Goal: Task Accomplishment & Management: Use online tool/utility

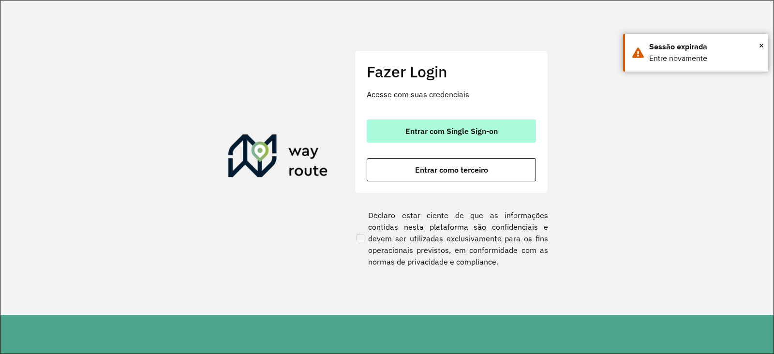
click at [408, 124] on button "Entrar com Single Sign-on" at bounding box center [451, 130] width 169 height 23
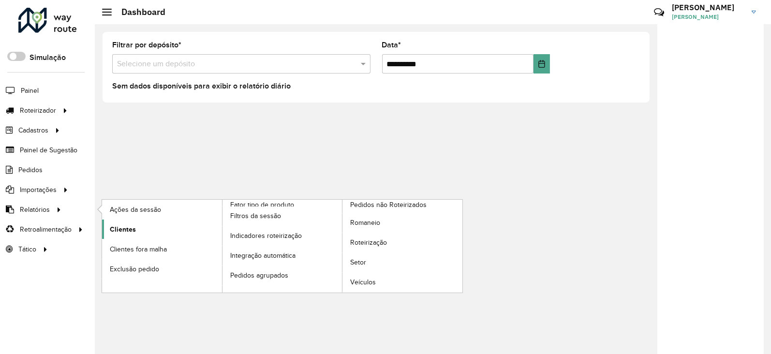
click at [122, 225] on span "Clientes" at bounding box center [123, 229] width 26 height 10
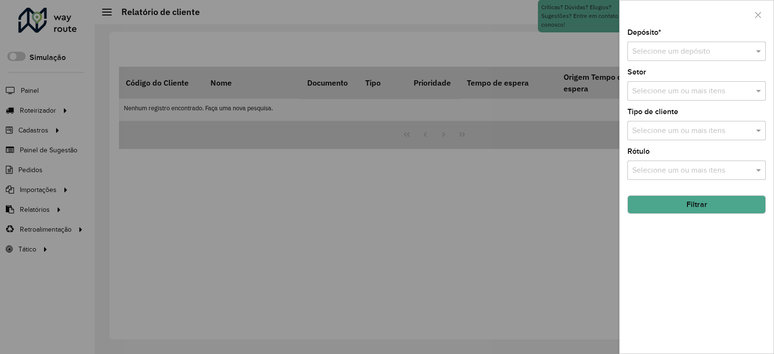
click at [721, 62] on div "Depósito * Selecione um depósito Setor Selecione um ou mais itens Tipo de clien…" at bounding box center [697, 191] width 154 height 325
click at [714, 54] on input "text" at bounding box center [686, 52] width 109 height 12
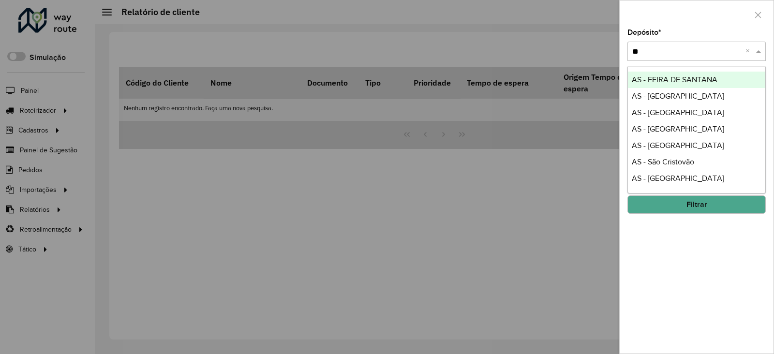
type input "***"
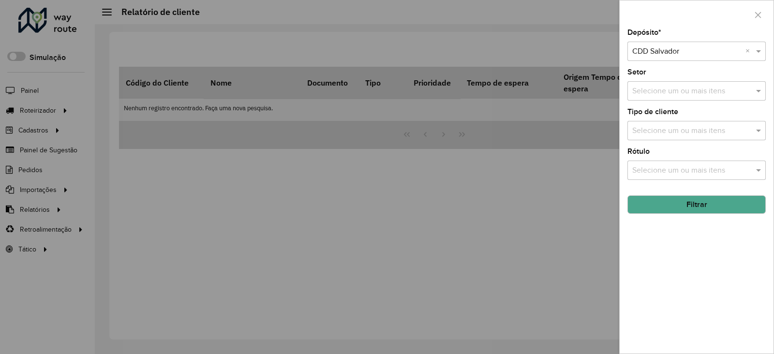
click at [687, 91] on input "text" at bounding box center [692, 92] width 124 height 12
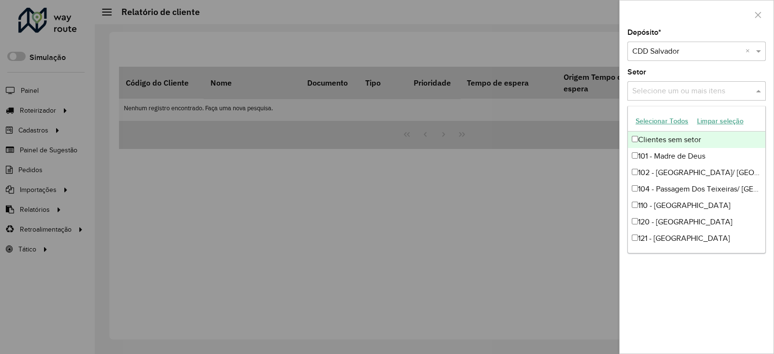
click at [671, 123] on button "Selecionar Todos" at bounding box center [661, 121] width 61 height 15
click at [662, 73] on div "Setor Selecione um ou mais itens 97 itens selecionados ×" at bounding box center [696, 85] width 138 height 32
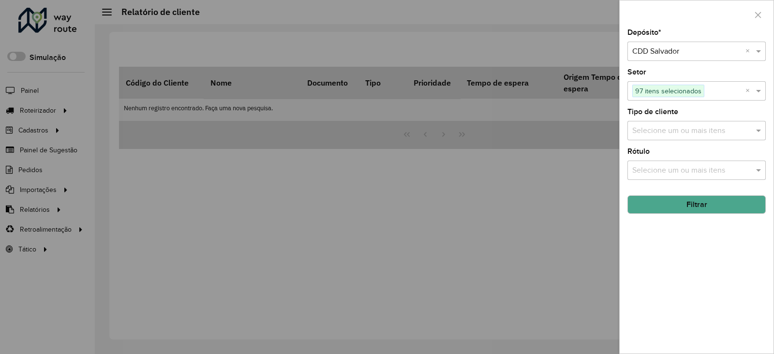
click at [671, 132] on input "text" at bounding box center [692, 131] width 124 height 12
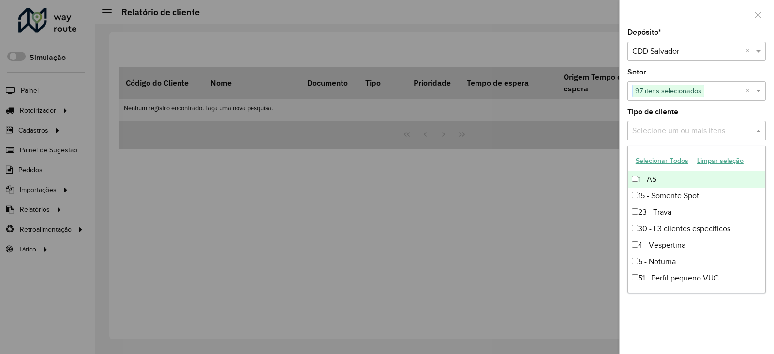
click at [665, 155] on button "Selecionar Todos" at bounding box center [661, 160] width 61 height 15
click at [674, 115] on label "Tipo de cliente" at bounding box center [652, 112] width 51 height 12
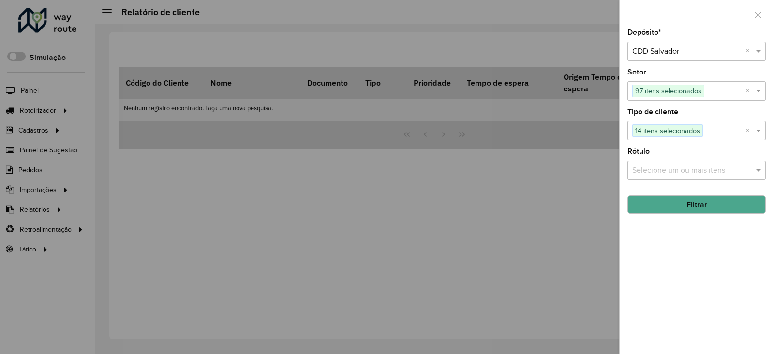
click at [675, 175] on input "text" at bounding box center [692, 171] width 124 height 12
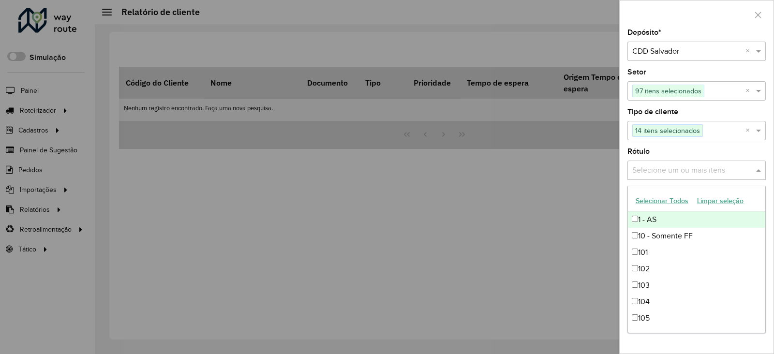
click at [668, 197] on button "Selecionar Todos" at bounding box center [661, 201] width 61 height 15
click at [665, 147] on div "Depósito * Selecione um depósito × CDD Salvador × Setor Selecione um ou mais it…" at bounding box center [697, 191] width 154 height 325
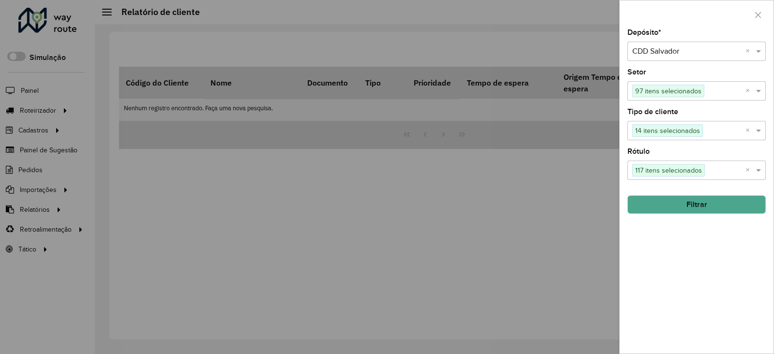
click at [692, 211] on button "Filtrar" at bounding box center [696, 204] width 138 height 18
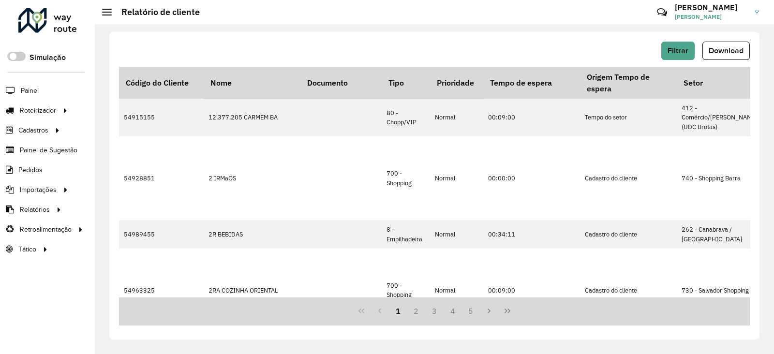
click at [726, 57] on button "Download" at bounding box center [725, 51] width 47 height 18
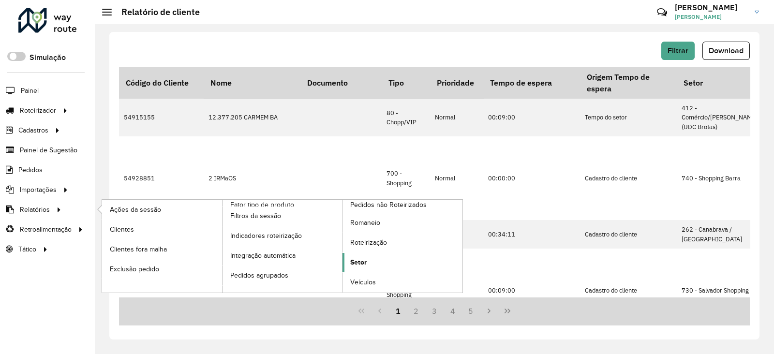
click at [380, 258] on link "Setor" at bounding box center [403, 262] width 120 height 19
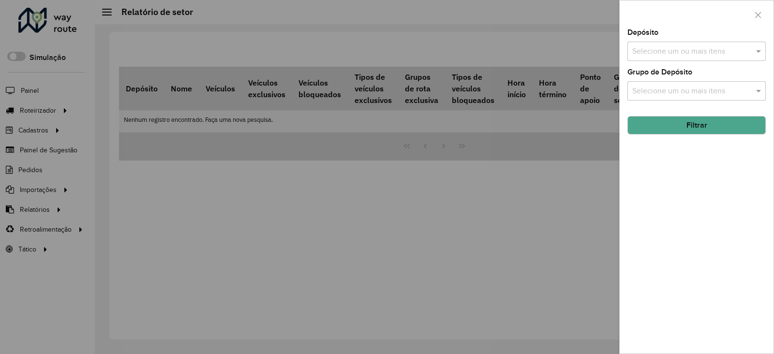
click at [658, 52] on input "text" at bounding box center [692, 52] width 124 height 12
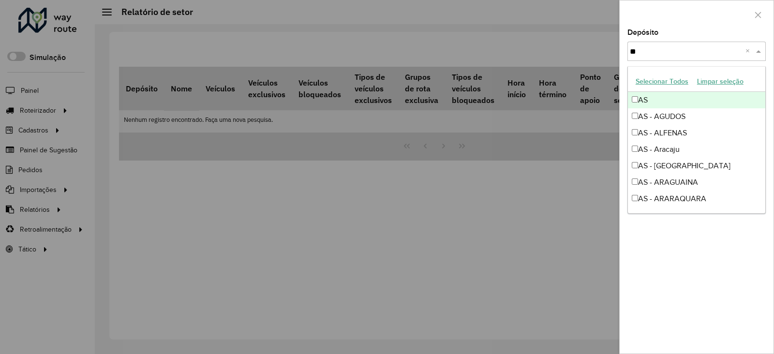
type input "***"
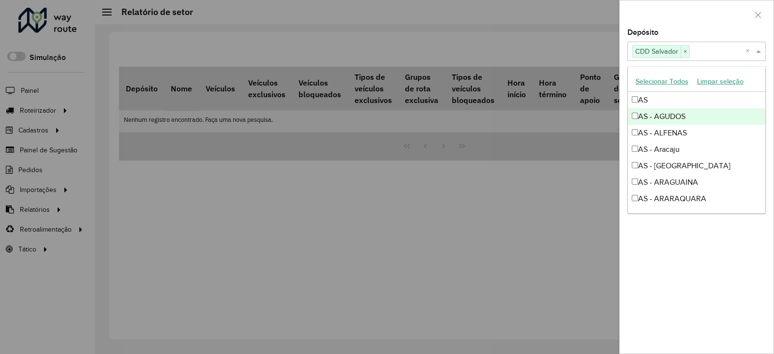
click at [665, 11] on div at bounding box center [697, 14] width 154 height 29
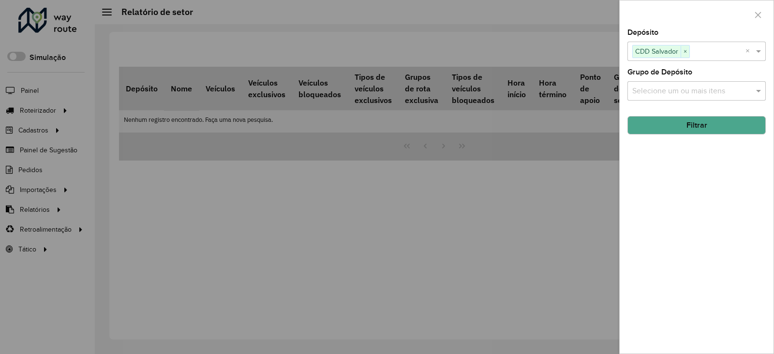
click at [674, 100] on div "Selecione um ou mais itens" at bounding box center [696, 90] width 138 height 19
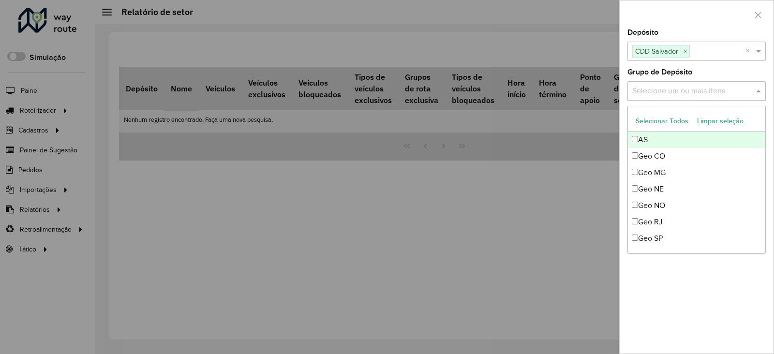
click at [670, 75] on label "Grupo de Depósito" at bounding box center [659, 72] width 65 height 12
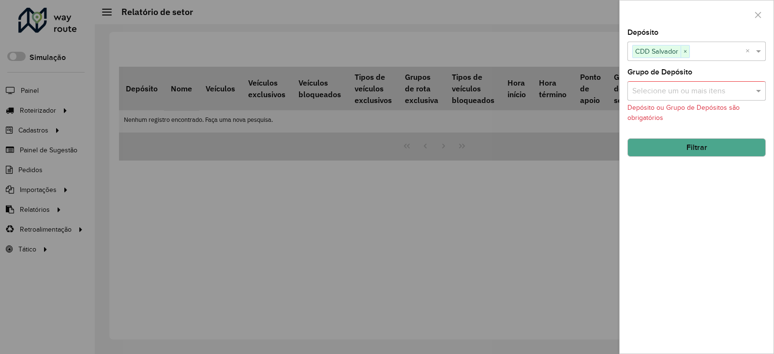
click at [681, 140] on button "Filtrar" at bounding box center [696, 147] width 138 height 18
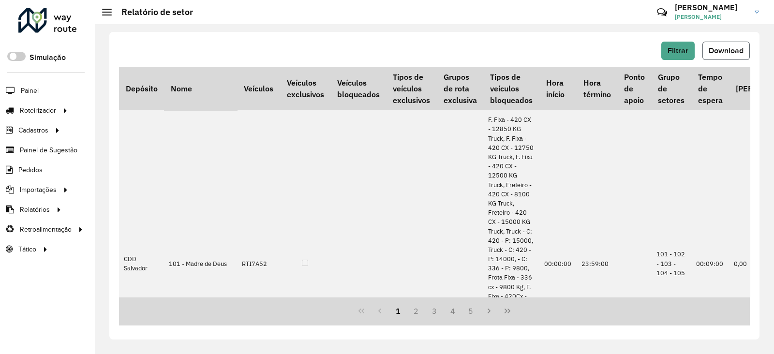
click at [719, 48] on span "Download" at bounding box center [726, 50] width 35 height 8
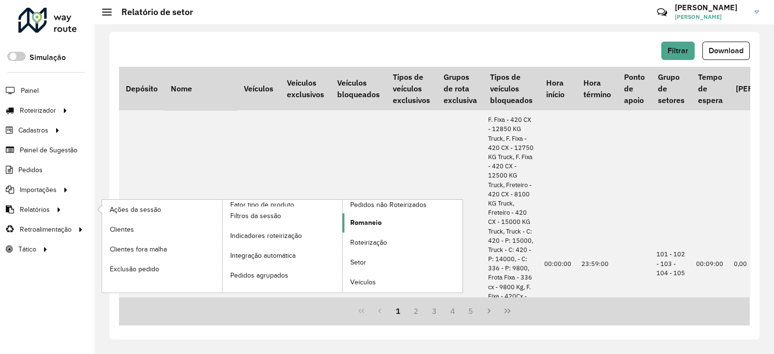
click at [366, 218] on span "Romaneio" at bounding box center [365, 223] width 31 height 10
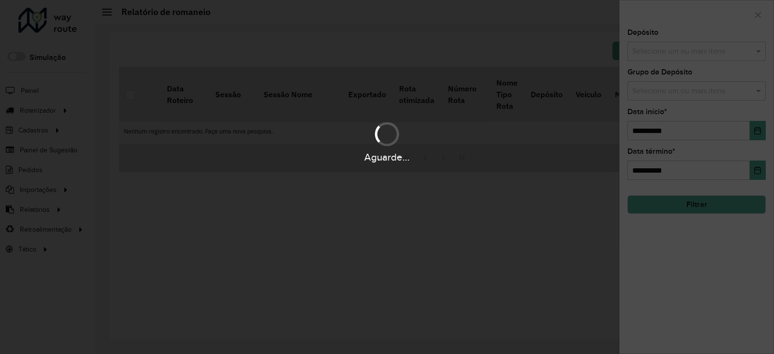
click at [656, 57] on div "Aguarde..." at bounding box center [387, 177] width 774 height 354
click at [656, 57] on div "Selecione um ou mais itens" at bounding box center [696, 51] width 138 height 19
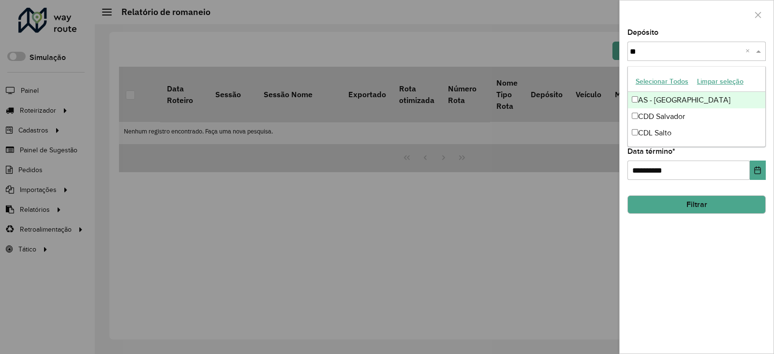
type input "***"
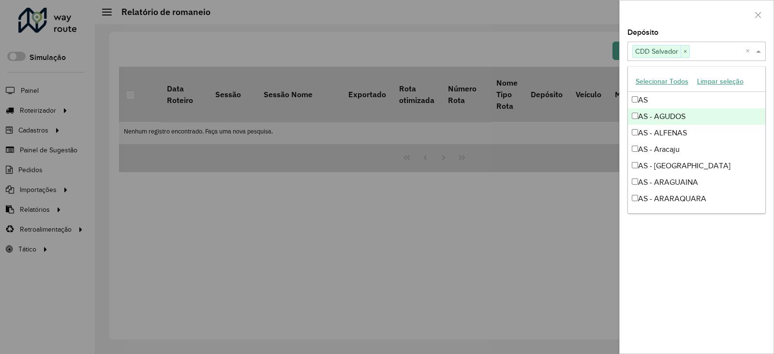
click at [655, 21] on div at bounding box center [697, 14] width 154 height 29
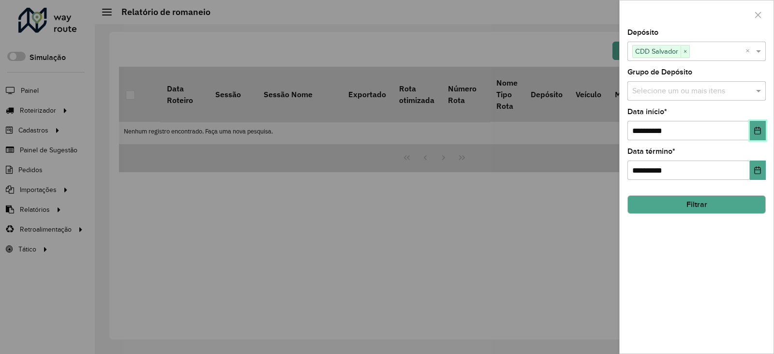
click at [757, 126] on button "Choose Date" at bounding box center [758, 130] width 16 height 19
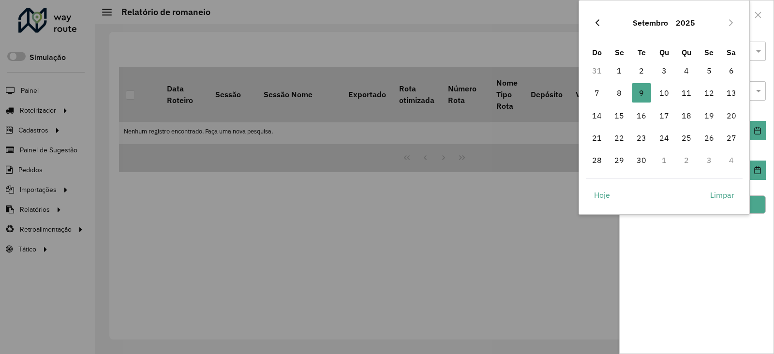
click at [598, 21] on icon "Previous Month" at bounding box center [598, 23] width 8 height 8
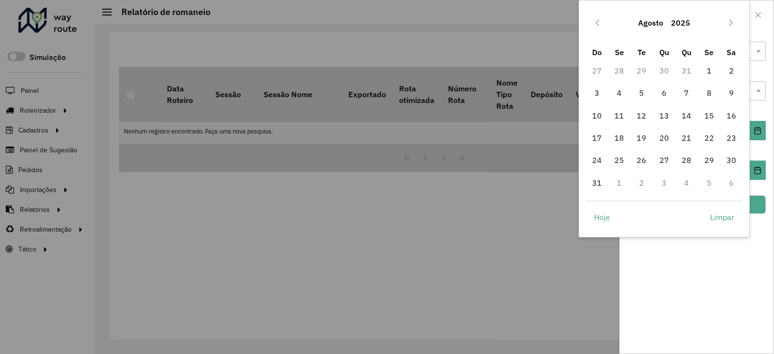
click at [598, 21] on icon "Previous Month" at bounding box center [598, 23] width 8 height 8
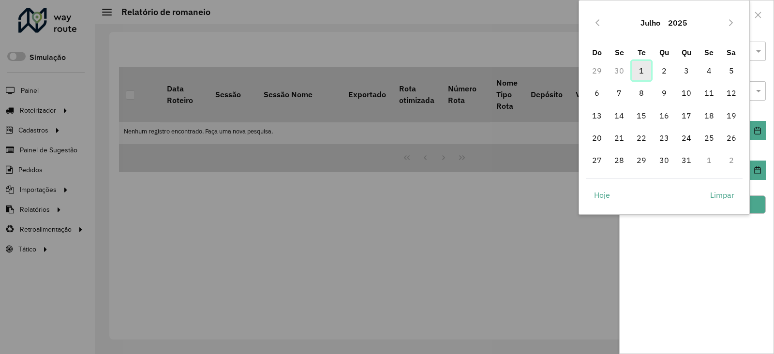
click at [646, 73] on span "1" at bounding box center [641, 70] width 19 height 19
type input "**********"
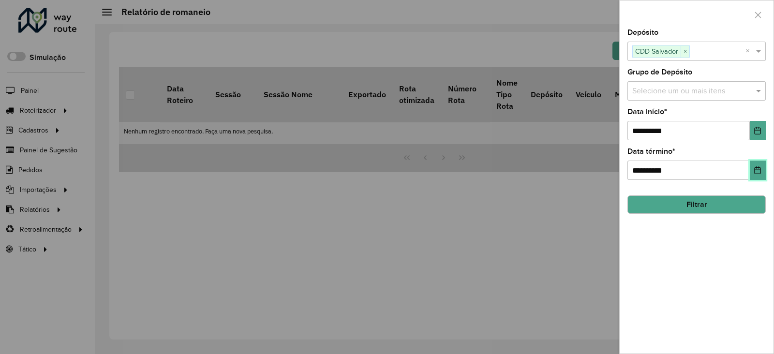
click at [750, 171] on button "Choose Date" at bounding box center [758, 170] width 16 height 19
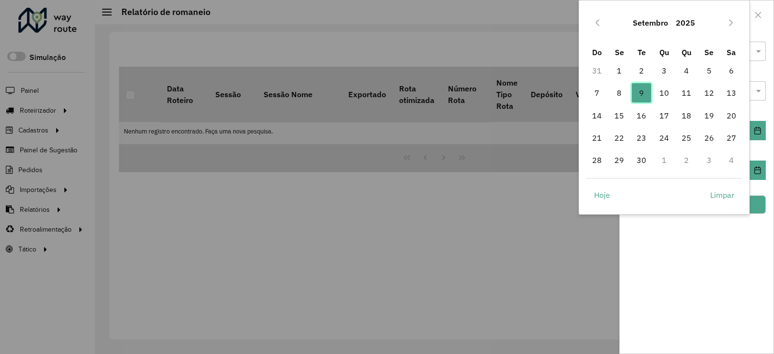
click at [640, 97] on span "9" at bounding box center [641, 92] width 19 height 19
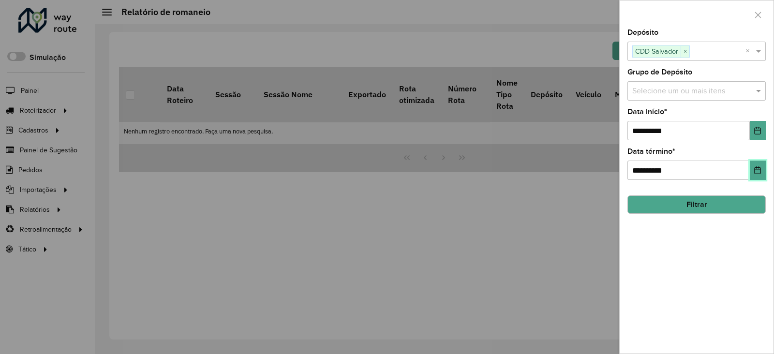
click at [750, 170] on button "Choose Date" at bounding box center [758, 170] width 16 height 19
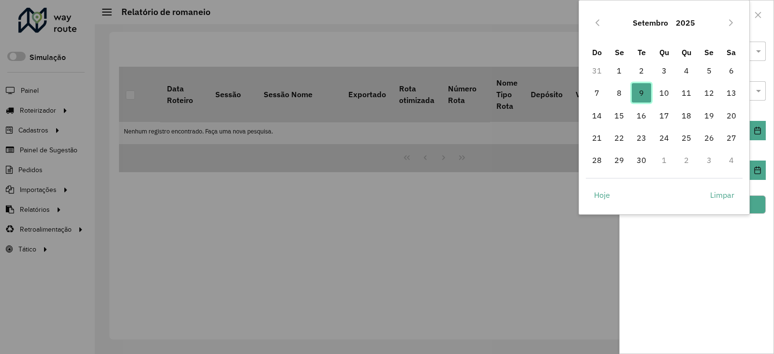
click at [637, 92] on span "9" at bounding box center [641, 92] width 19 height 19
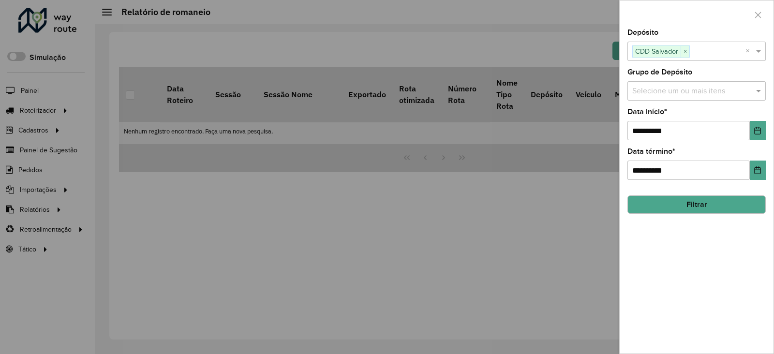
click at [681, 206] on button "Filtrar" at bounding box center [696, 204] width 138 height 18
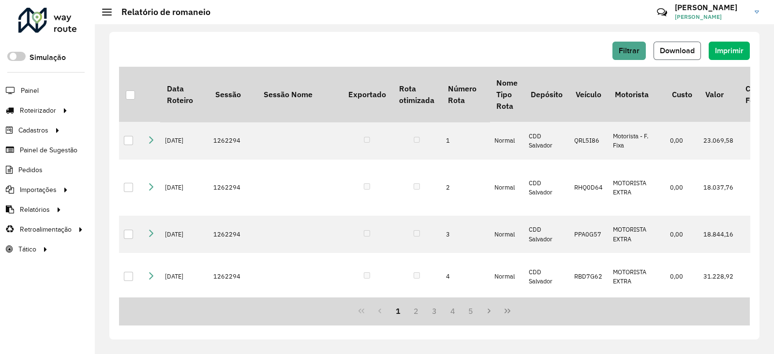
click at [685, 57] on button "Download" at bounding box center [677, 51] width 47 height 18
click at [119, 245] on span "Driving time" at bounding box center [129, 249] width 38 height 10
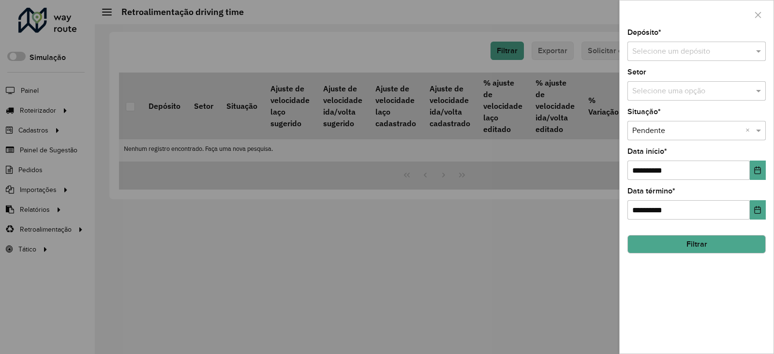
click at [679, 49] on input "text" at bounding box center [686, 52] width 109 height 12
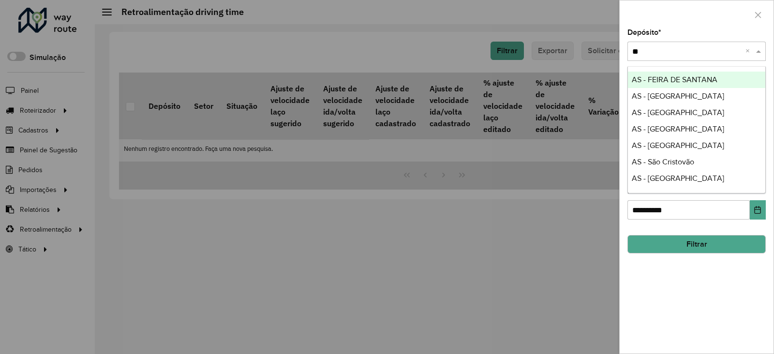
type input "***"
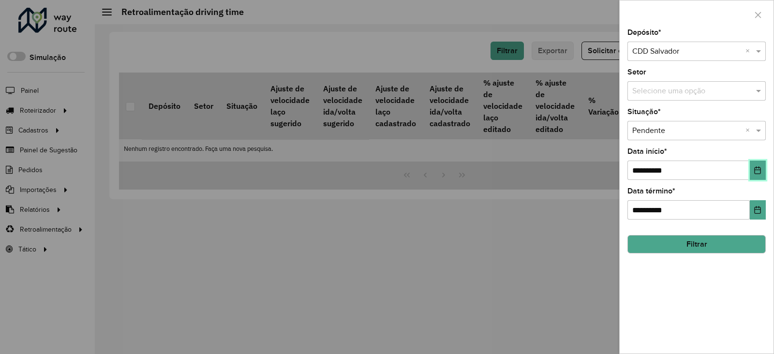
click at [758, 172] on icon "Choose Date" at bounding box center [758, 170] width 8 height 8
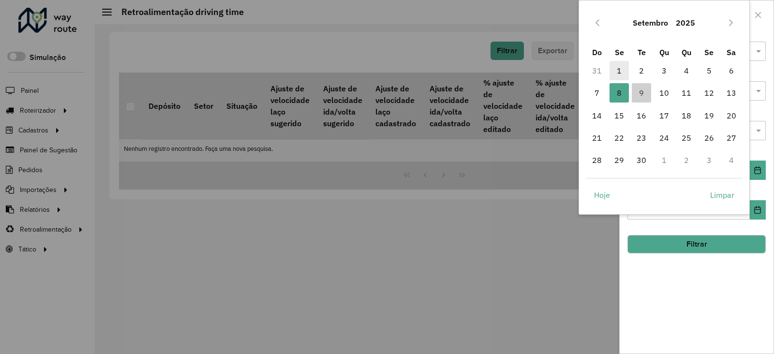
click at [625, 68] on span "1" at bounding box center [619, 70] width 19 height 19
type input "**********"
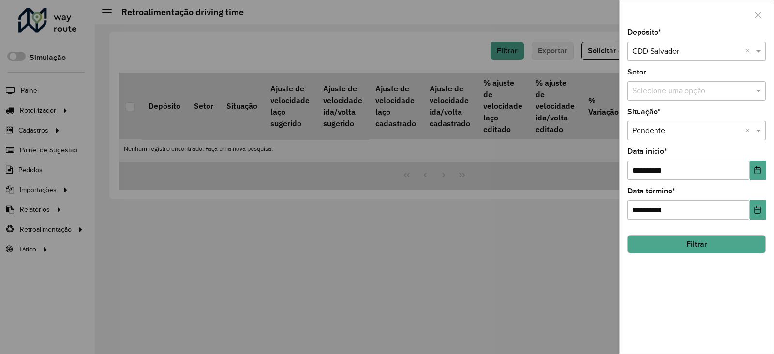
click at [717, 248] on button "Filtrar" at bounding box center [696, 244] width 138 height 18
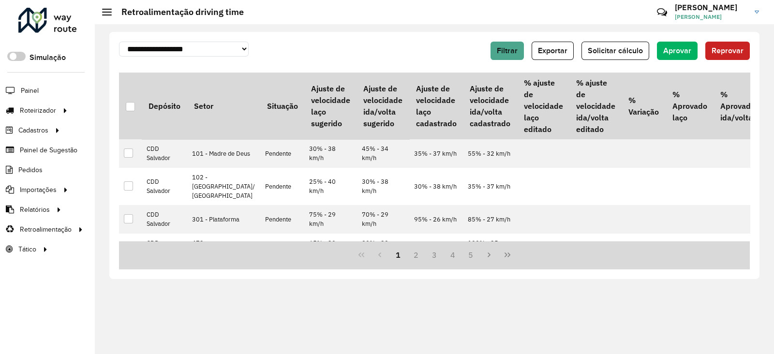
click at [559, 45] on button "Exportar" at bounding box center [553, 51] width 42 height 18
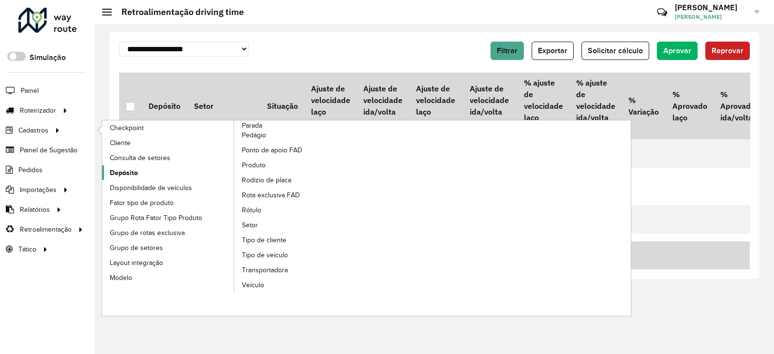
click at [129, 178] on link "Depósito" at bounding box center [168, 172] width 133 height 15
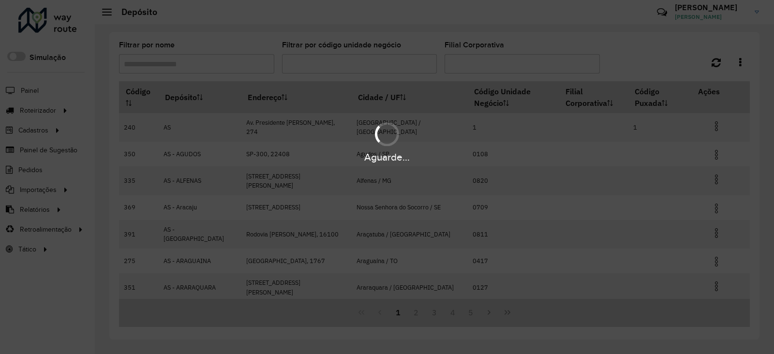
click at [198, 61] on div "Aguarde..." at bounding box center [387, 177] width 774 height 354
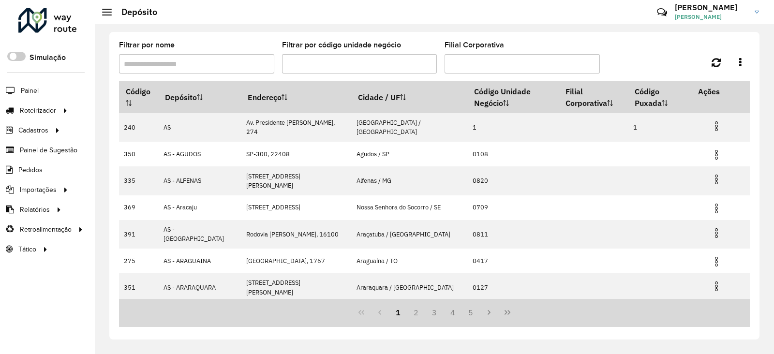
click at [198, 61] on input "Filtrar por nome" at bounding box center [196, 63] width 155 height 19
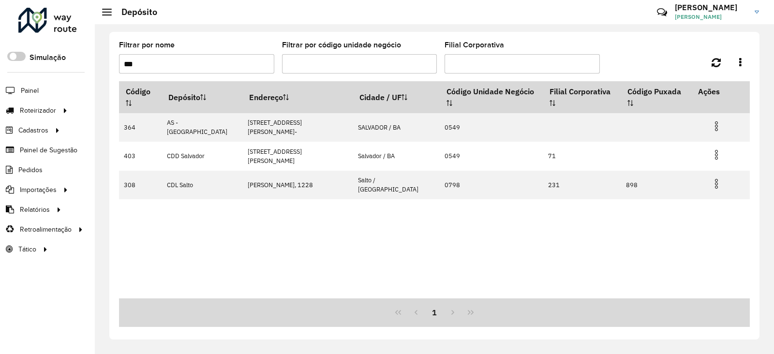
type input "***"
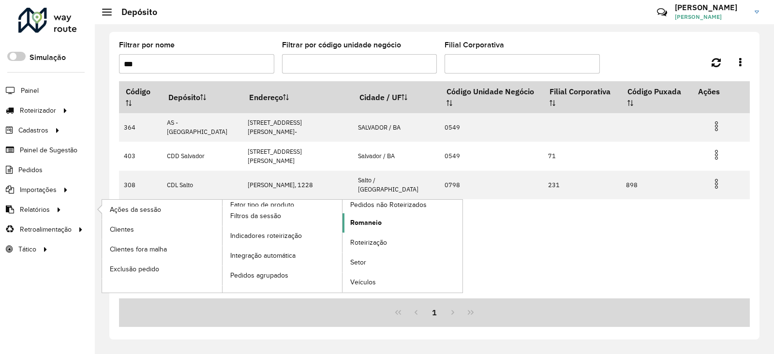
click at [381, 225] on link "Romaneio" at bounding box center [403, 222] width 120 height 19
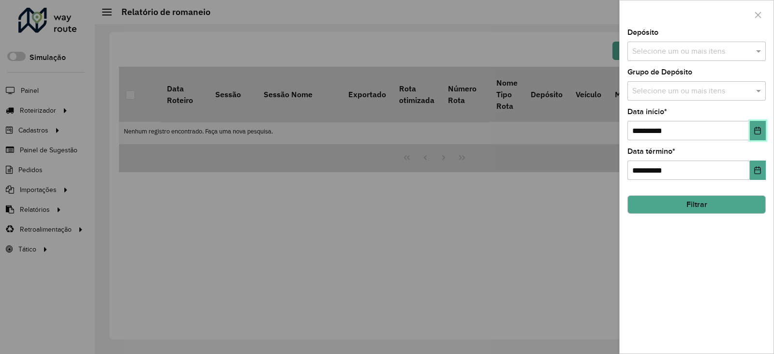
click at [756, 137] on button "Choose Date" at bounding box center [758, 130] width 16 height 19
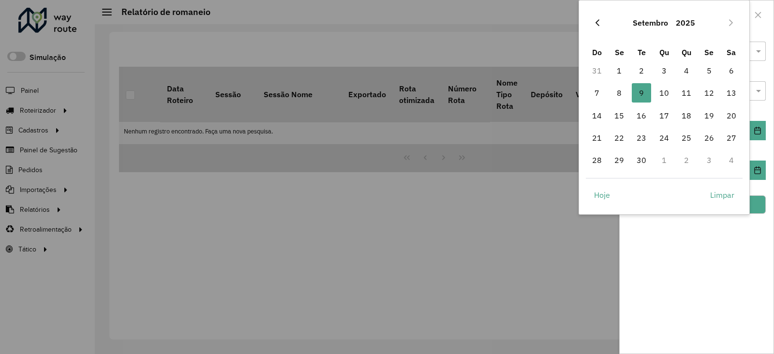
click at [603, 19] on button "Previous Month" at bounding box center [597, 22] width 15 height 15
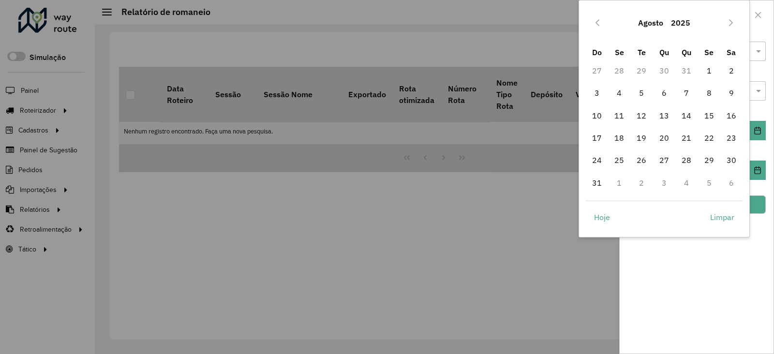
click at [603, 19] on button "Previous Month" at bounding box center [597, 22] width 15 height 15
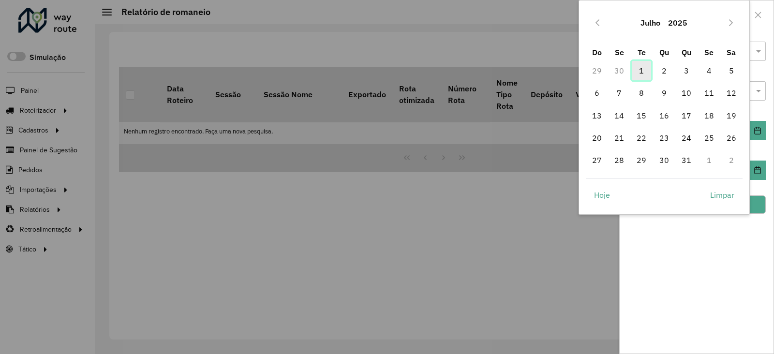
click at [646, 72] on span "1" at bounding box center [641, 70] width 19 height 19
type input "**********"
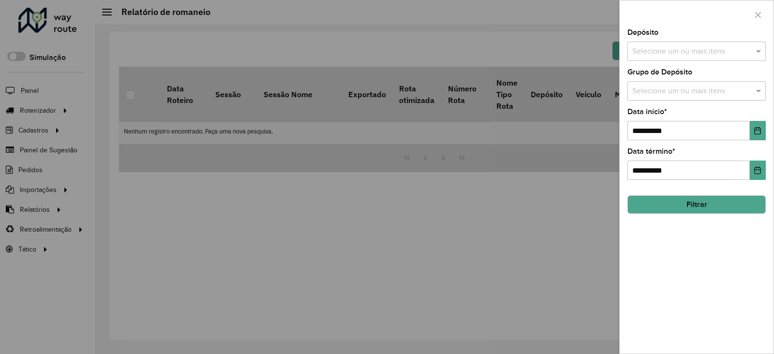
click at [336, 211] on div at bounding box center [387, 177] width 774 height 354
